Goal: Transaction & Acquisition: Purchase product/service

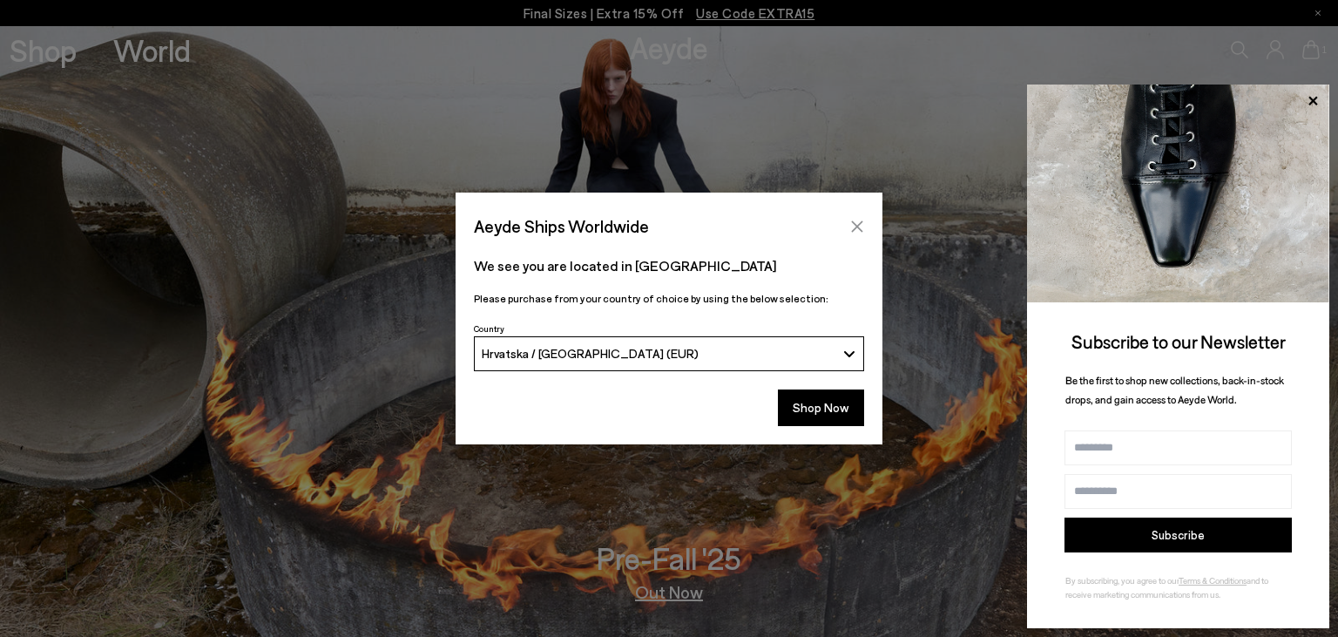
click at [856, 229] on icon "Close" at bounding box center [857, 227] width 14 height 14
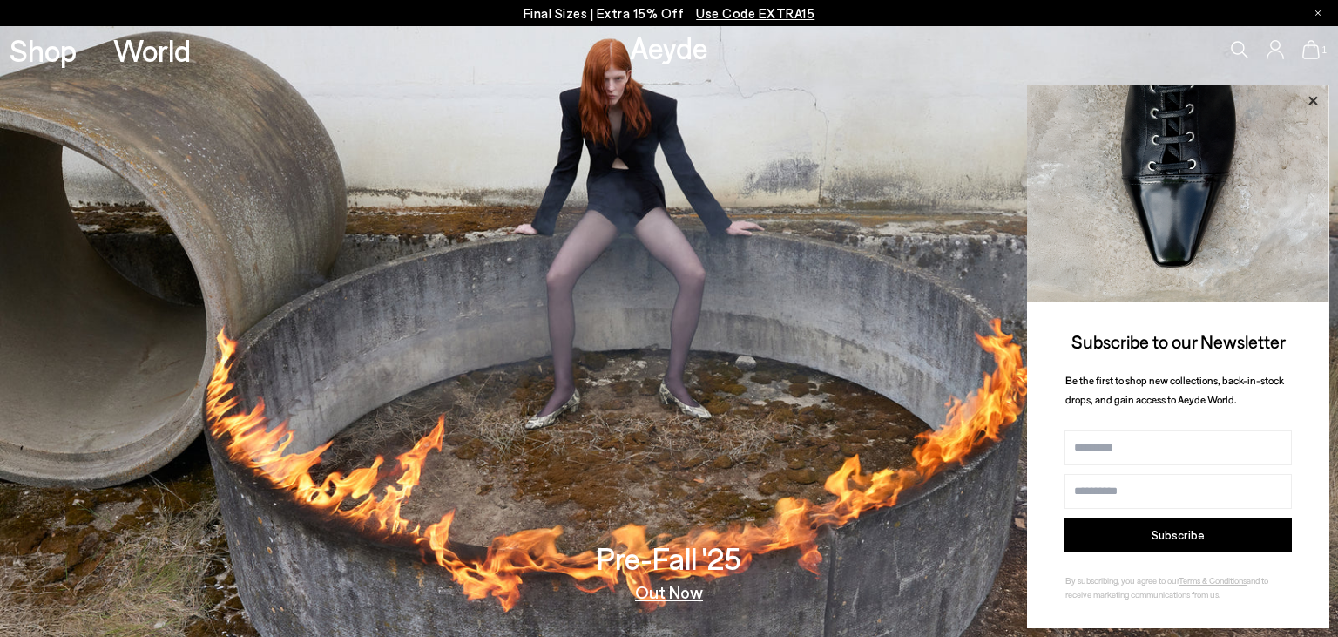
click at [1312, 99] on icon at bounding box center [1313, 100] width 9 height 9
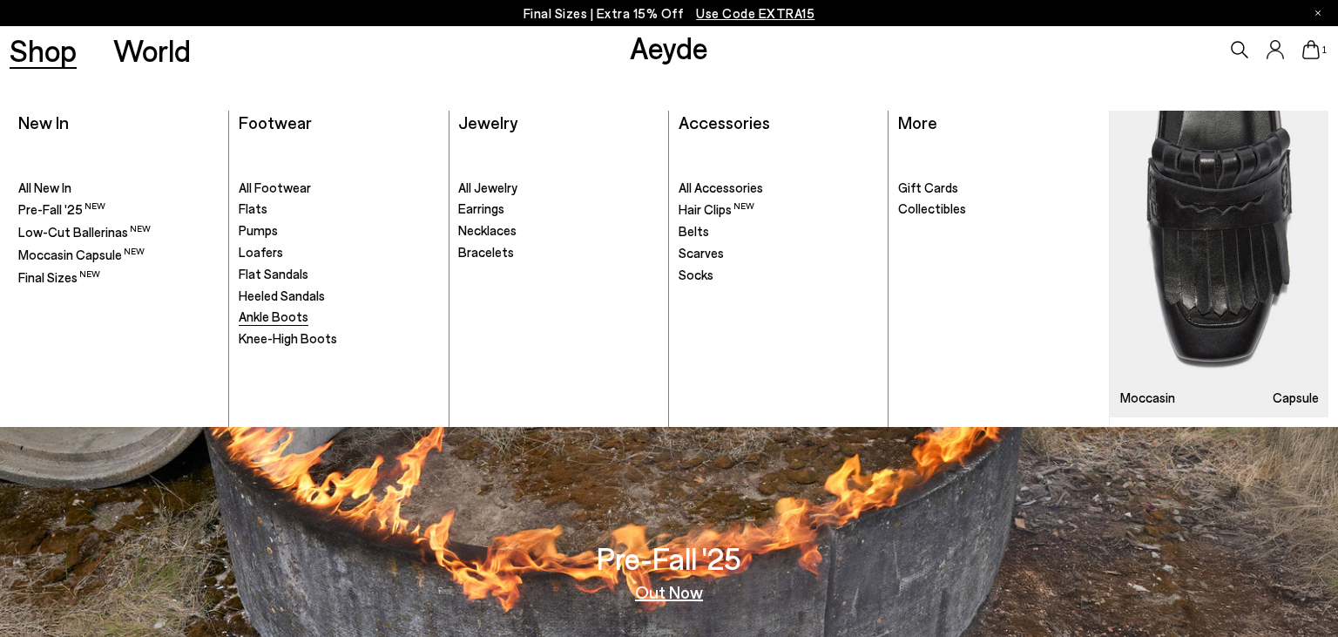
click at [267, 316] on span "Ankle Boots" at bounding box center [274, 316] width 70 height 16
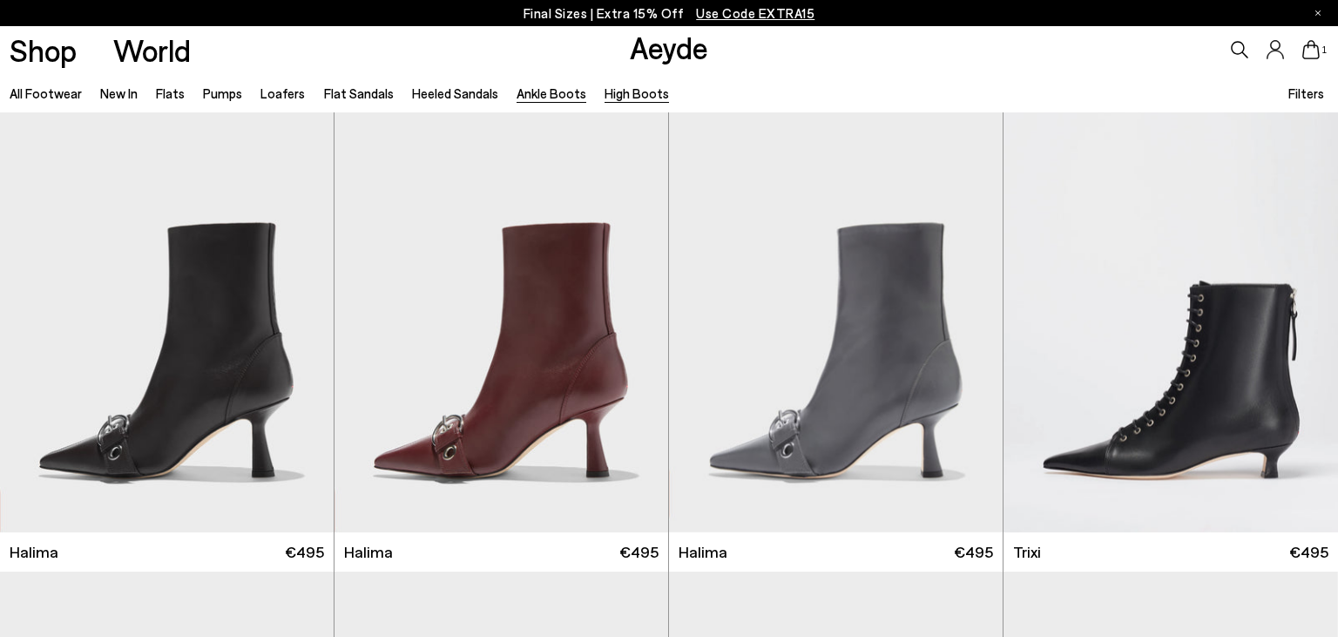
click at [615, 92] on link "High Boots" at bounding box center [637, 93] width 64 height 16
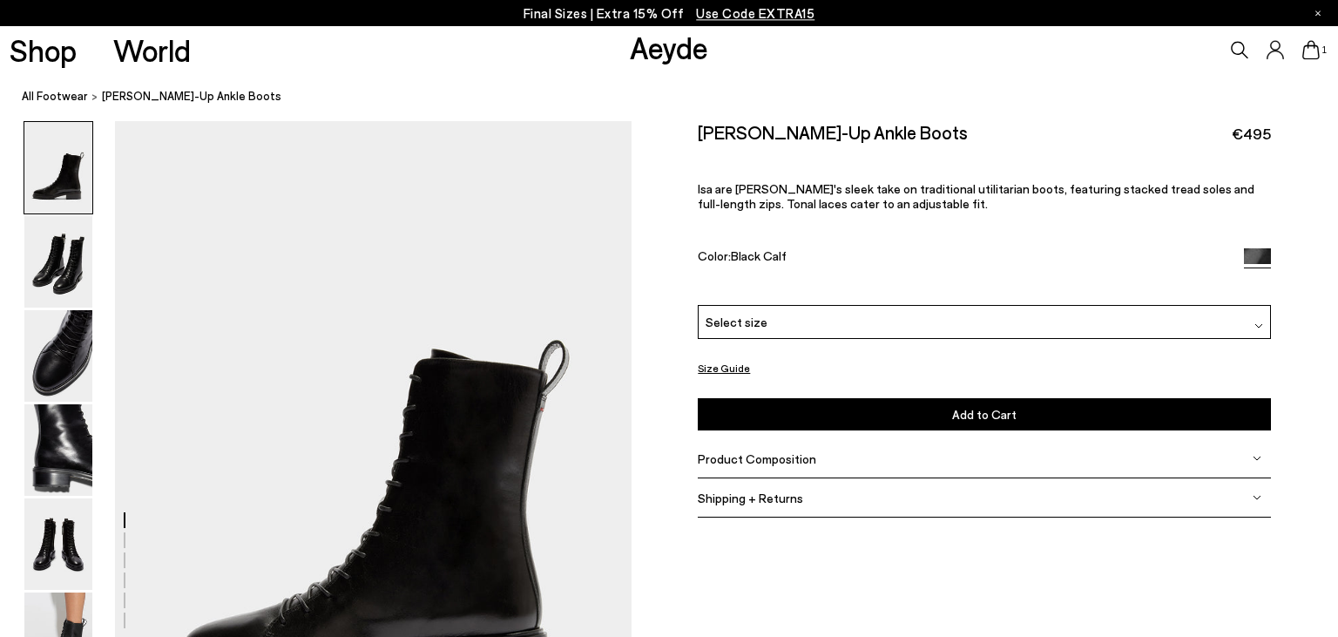
scroll to position [184, 0]
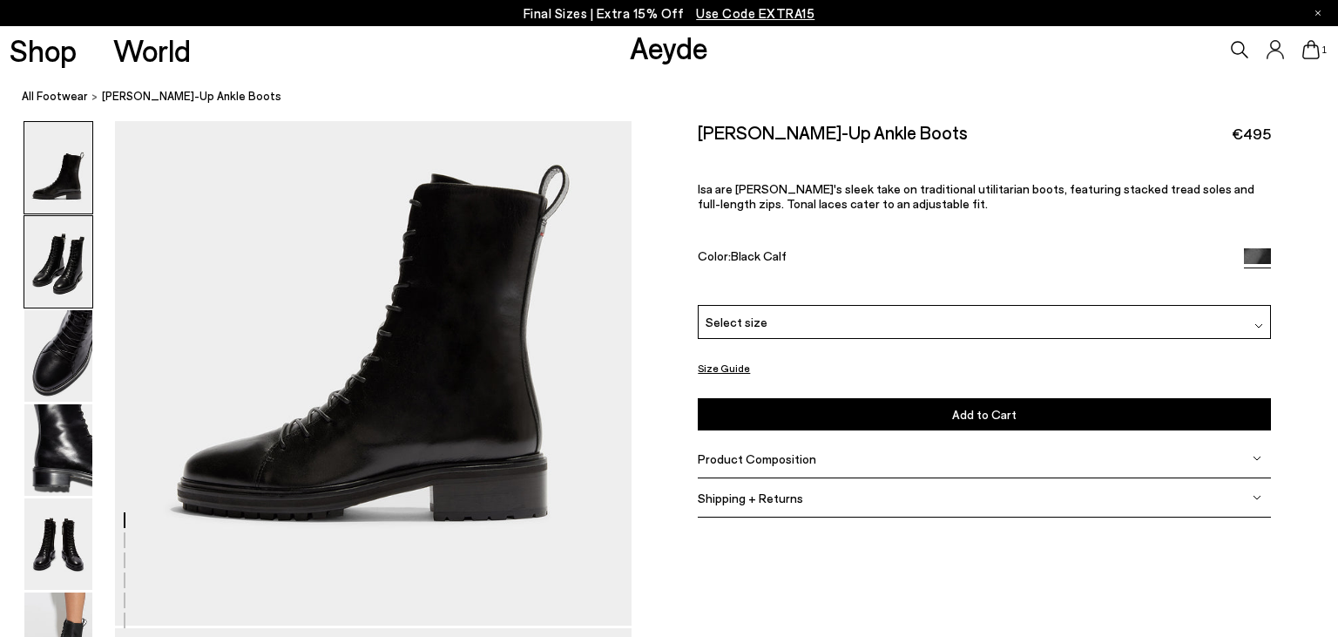
click at [49, 259] on img at bounding box center [58, 261] width 68 height 91
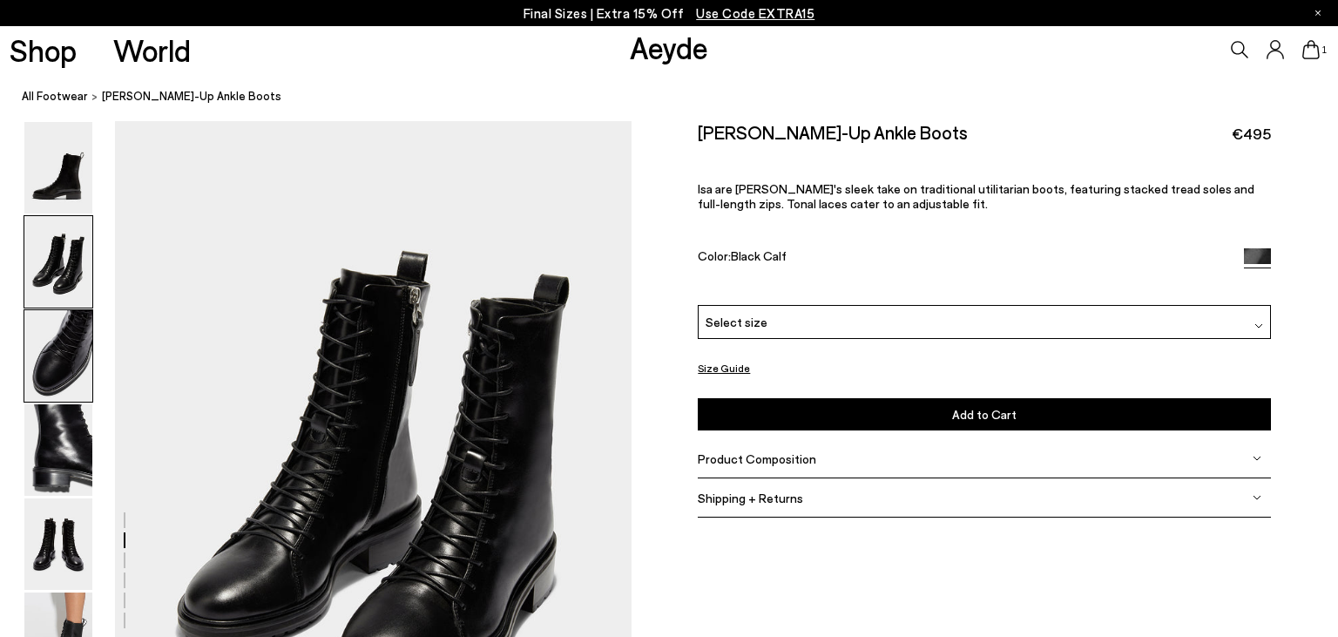
scroll to position [693, 0]
click at [78, 353] on img at bounding box center [58, 355] width 68 height 91
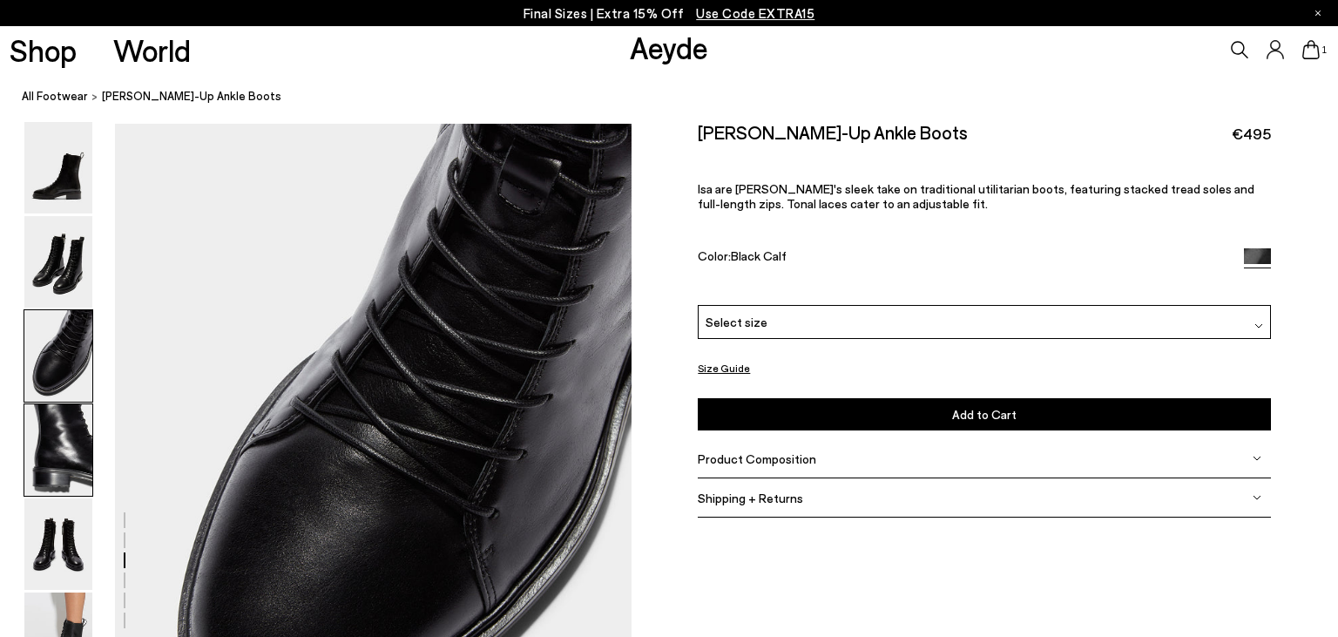
scroll to position [1384, 0]
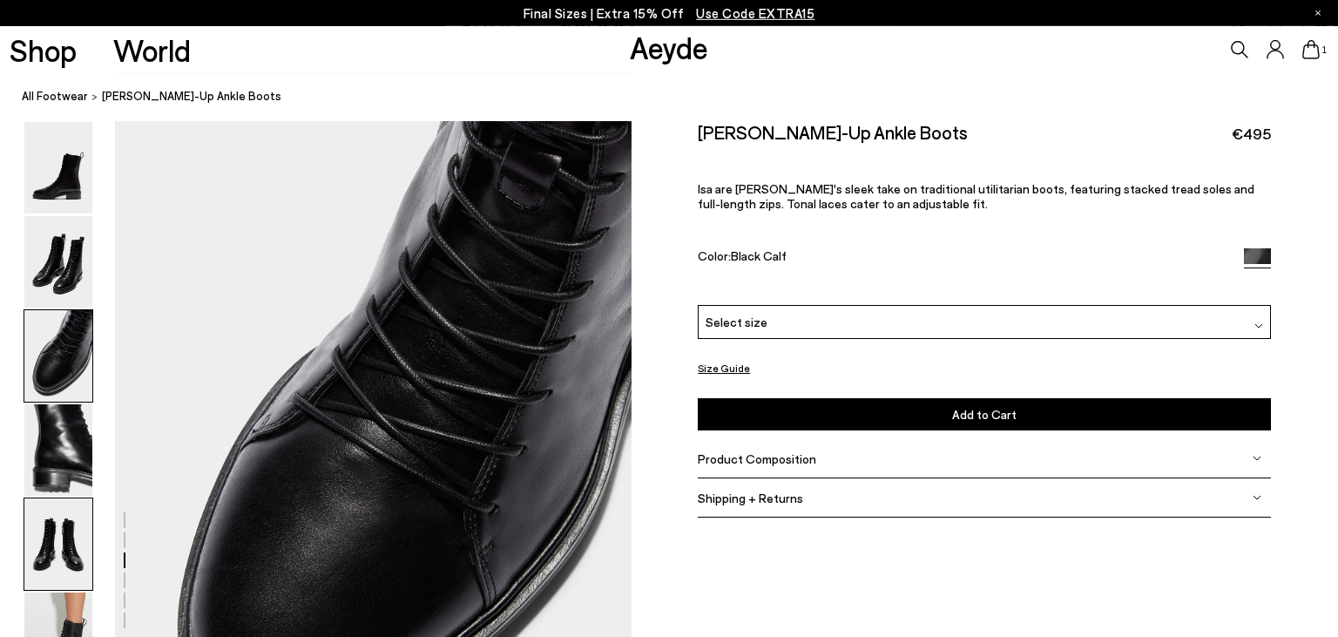
click at [71, 551] on img at bounding box center [58, 543] width 68 height 91
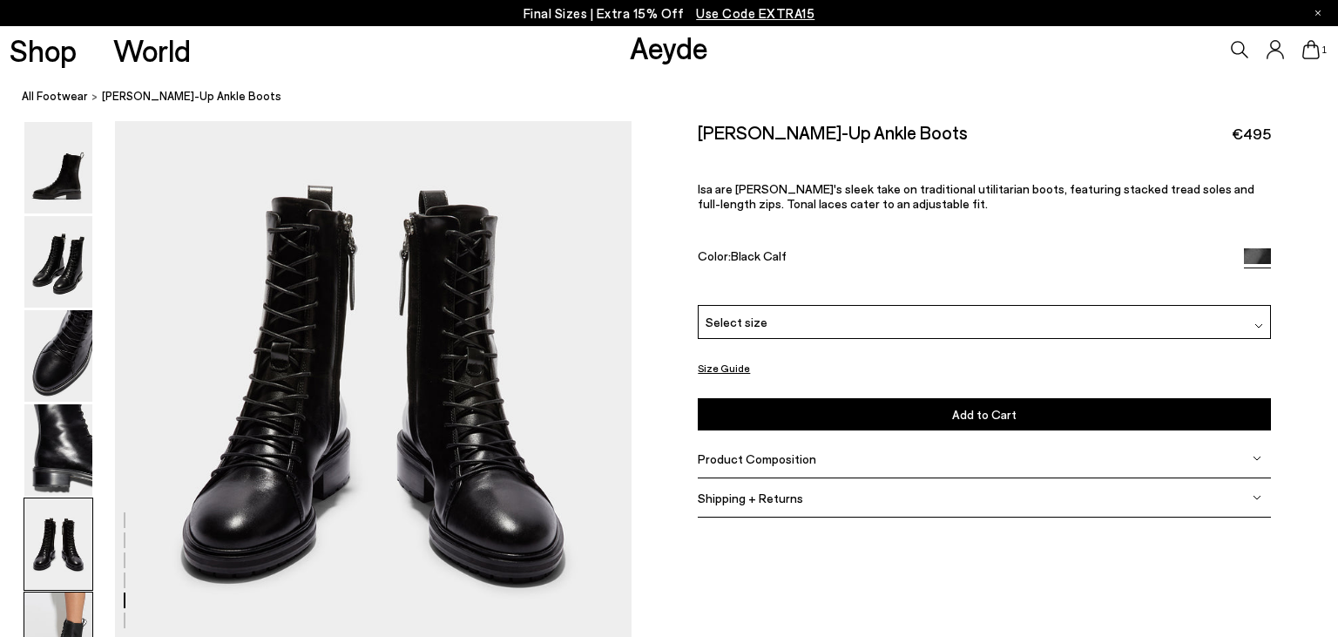
click at [84, 626] on img at bounding box center [58, 638] width 68 height 91
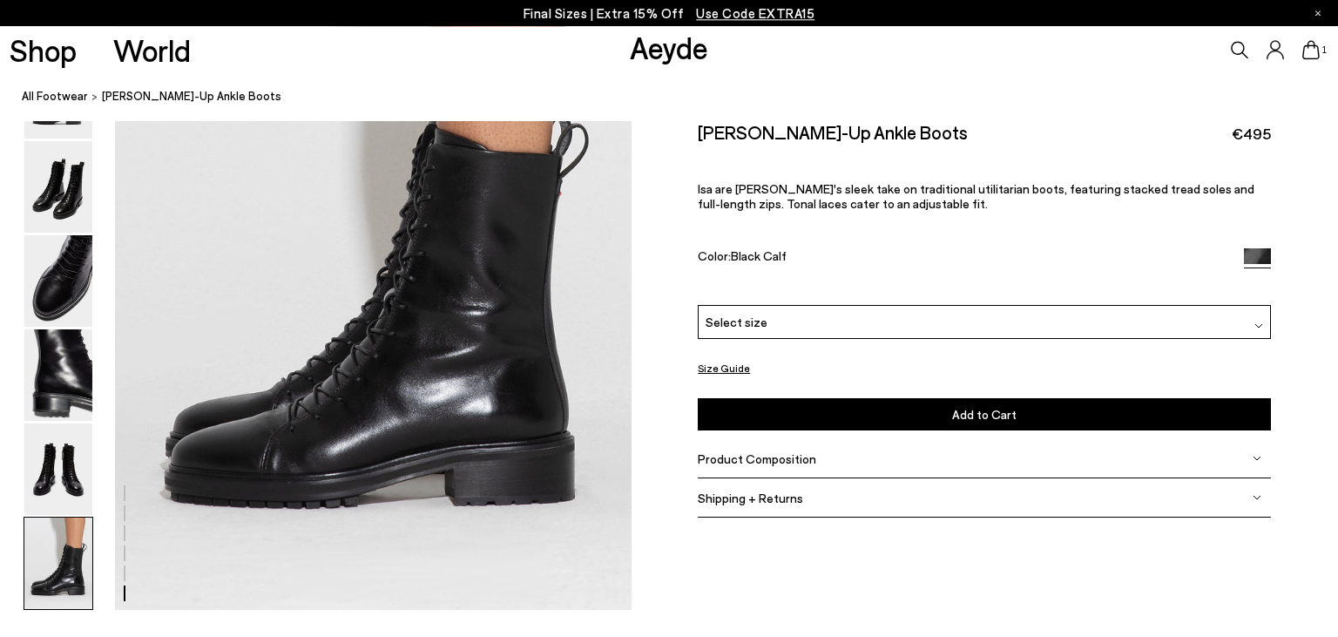
scroll to position [3668, 0]
